Goal: Communication & Community: Answer question/provide support

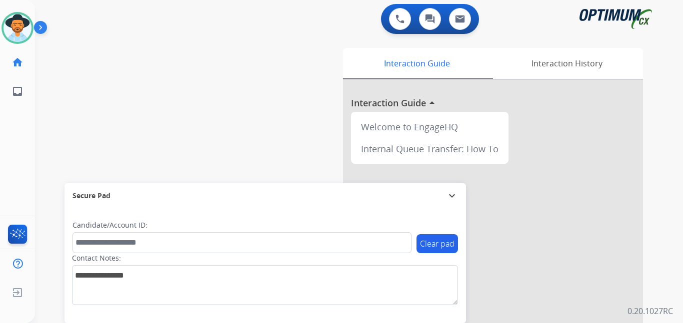
click at [43, 27] on img at bounding box center [42, 29] width 17 height 19
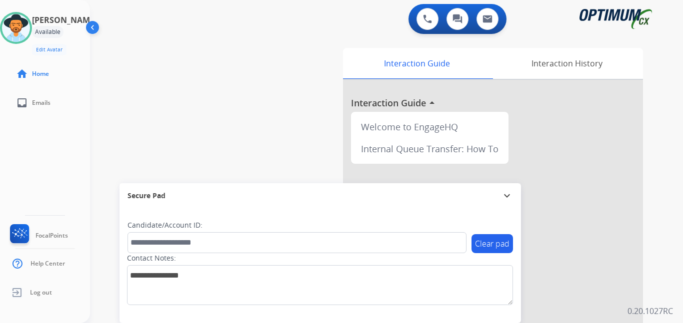
click at [193, 97] on div "swap_horiz Break voice bridge close_fullscreen Connect 3-Way Call merge_type Se…" at bounding box center [374, 244] width 569 height 417
click at [236, 81] on div "swap_horiz Break voice bridge close_fullscreen Connect 3-Way Call merge_type Se…" at bounding box center [374, 244] width 569 height 417
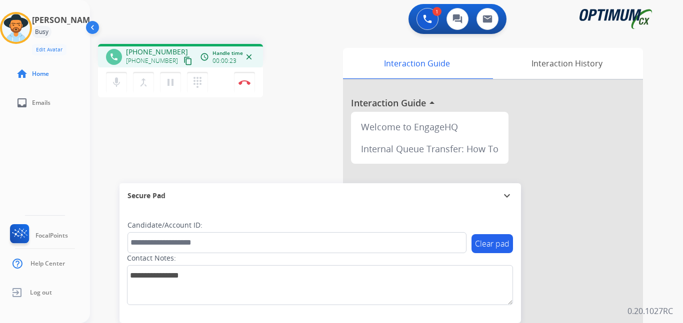
click at [169, 87] on mat-icon "pause" at bounding box center [170, 82] width 12 height 12
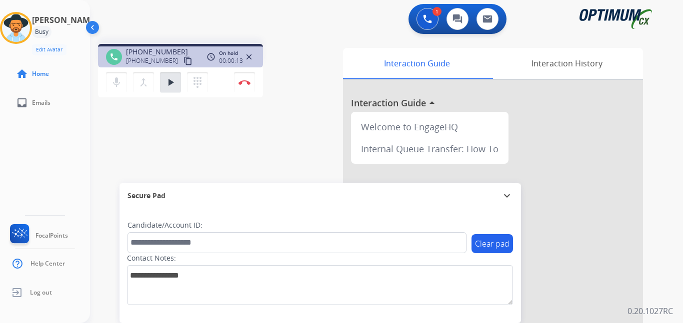
click at [173, 82] on mat-icon "play_arrow" at bounding box center [170, 82] width 12 height 12
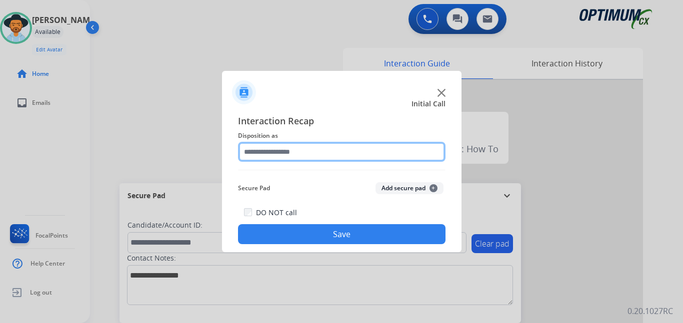
click at [327, 145] on input "text" at bounding box center [341, 152] width 207 height 20
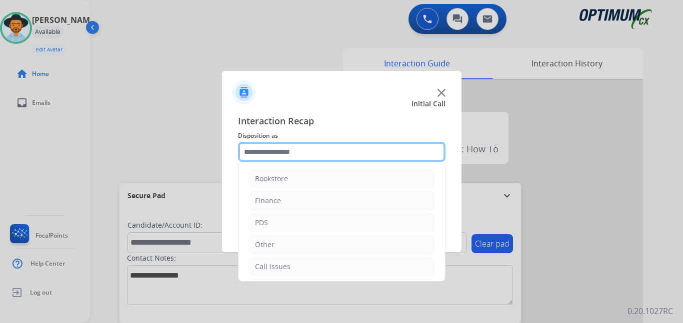
scroll to position [68, 0]
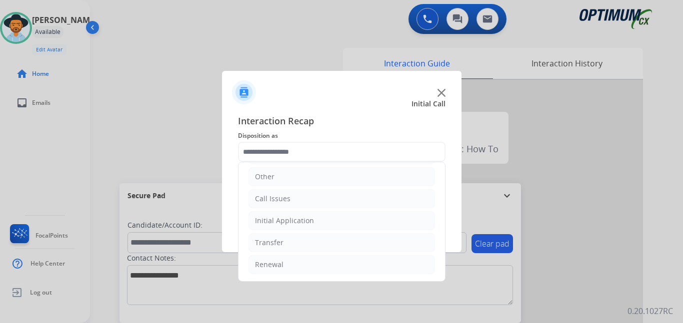
click at [331, 224] on li "Initial Application" at bounding box center [341, 220] width 186 height 19
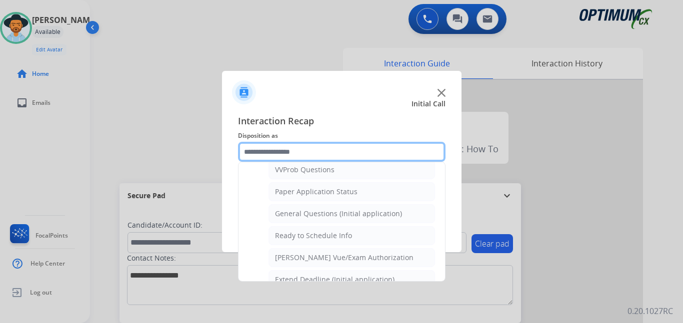
scroll to position [547, 0]
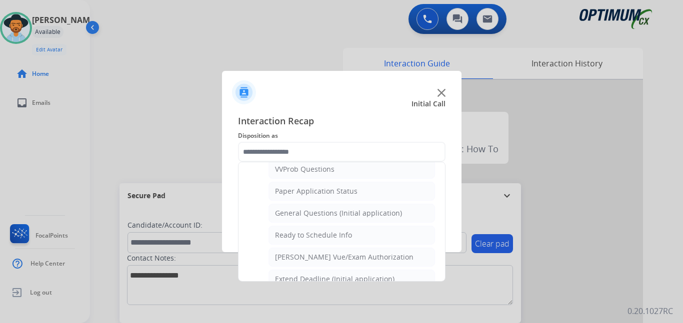
click at [368, 218] on div "General Questions (Initial application)" at bounding box center [338, 213] width 127 height 10
type input "**********"
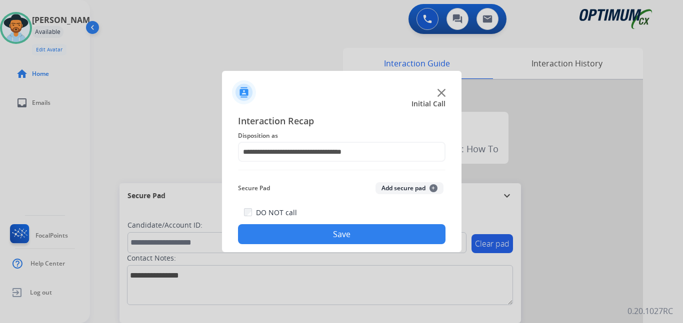
click at [364, 242] on button "Save" at bounding box center [341, 234] width 207 height 20
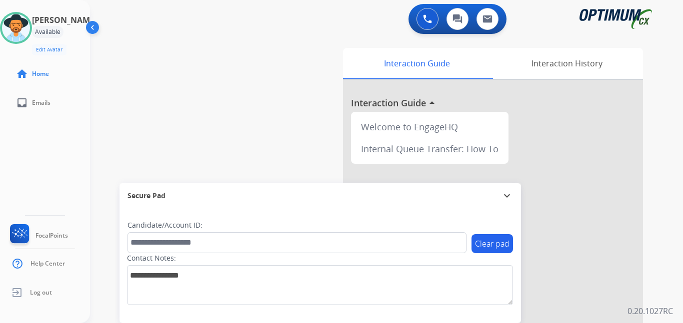
click at [271, 149] on div "swap_horiz Break voice bridge close_fullscreen Connect 3-Way Call merge_type Se…" at bounding box center [374, 244] width 569 height 417
